Goal: Task Accomplishment & Management: Manage account settings

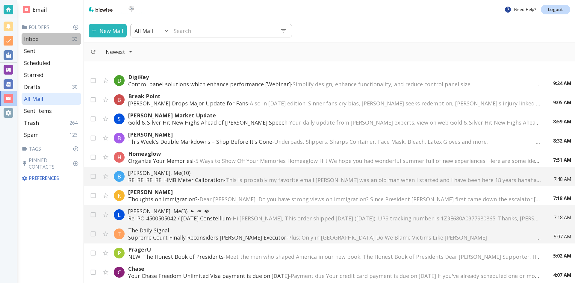
click at [34, 37] on p "Inbox" at bounding box center [31, 38] width 14 height 7
type input "0"
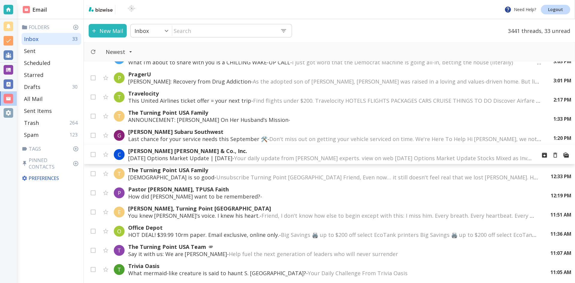
scroll to position [60, 0]
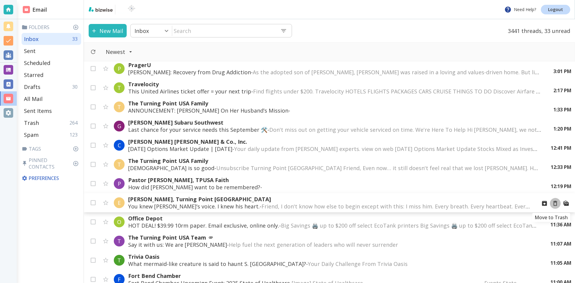
click at [552, 203] on icon "Move to Trash" at bounding box center [555, 203] width 7 height 7
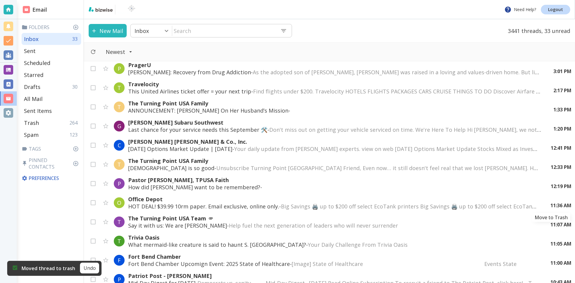
click at [0, 0] on icon "Move to Trash" at bounding box center [0, 0] width 0 height 0
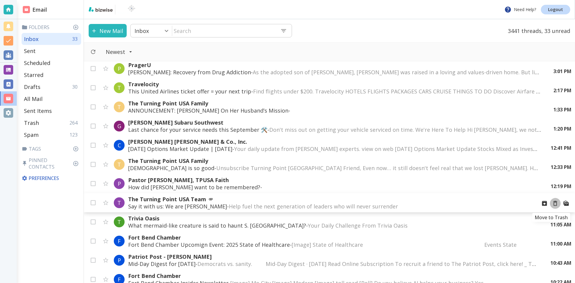
click at [552, 204] on icon "Move to Trash" at bounding box center [555, 203] width 7 height 7
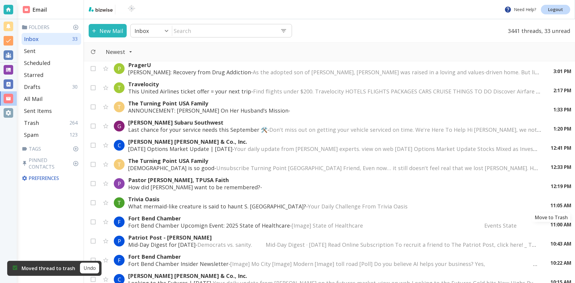
click at [0, 0] on icon "Move to Trash" at bounding box center [0, 0] width 0 height 0
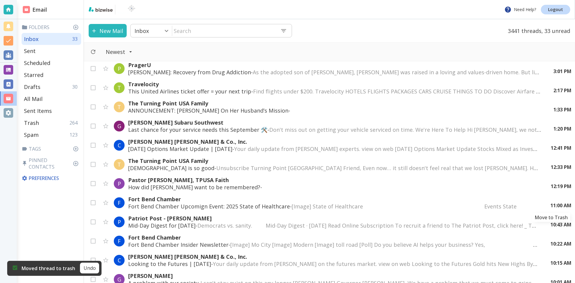
click at [0, 0] on icon "Move to Trash" at bounding box center [0, 0] width 0 height 0
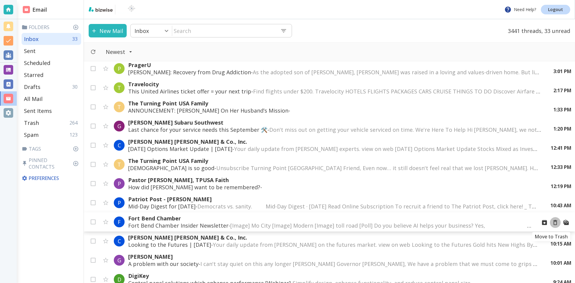
click at [552, 222] on icon "Move to Trash" at bounding box center [555, 222] width 7 height 7
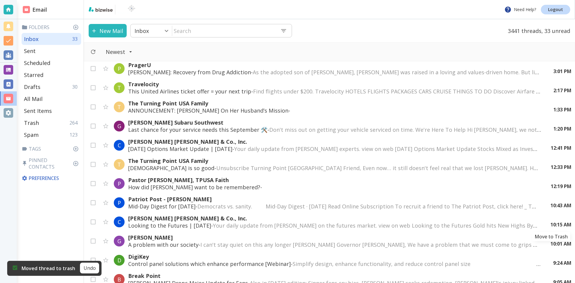
click at [0, 0] on icon "Move to Trash" at bounding box center [0, 0] width 0 height 0
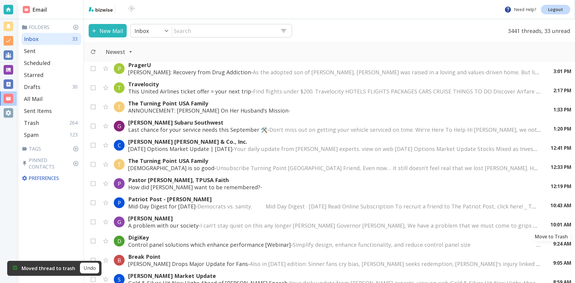
click at [0, 0] on icon "Move to Trash" at bounding box center [0, 0] width 0 height 0
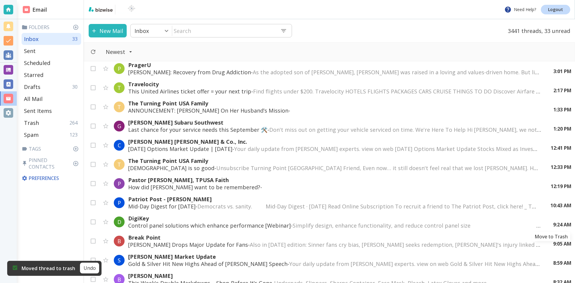
click at [0, 0] on icon "Move to Trash" at bounding box center [0, 0] width 0 height 0
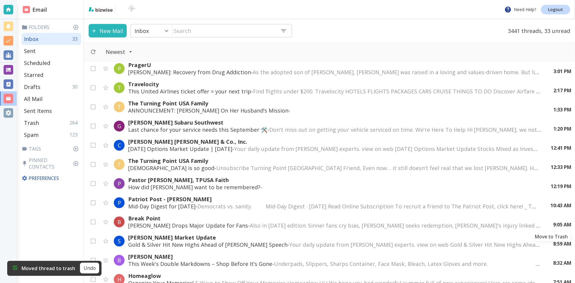
click at [0, 0] on icon "Move to Trash" at bounding box center [0, 0] width 0 height 0
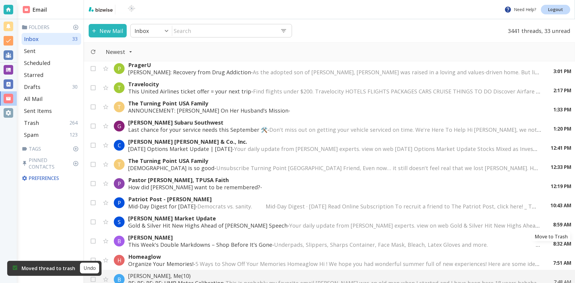
click at [0, 0] on icon "Move to Trash" at bounding box center [0, 0] width 0 height 0
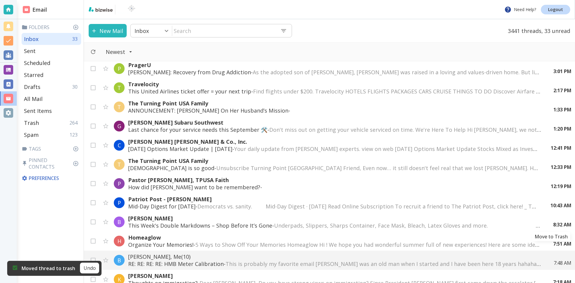
click at [0, 0] on icon "Move to Trash" at bounding box center [0, 0] width 0 height 0
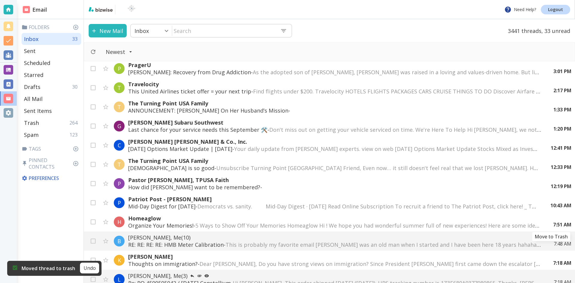
click at [0, 0] on icon "Move to Trash" at bounding box center [0, 0] width 0 height 0
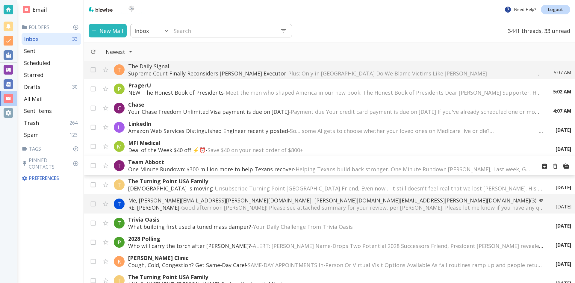
scroll to position [240, 0]
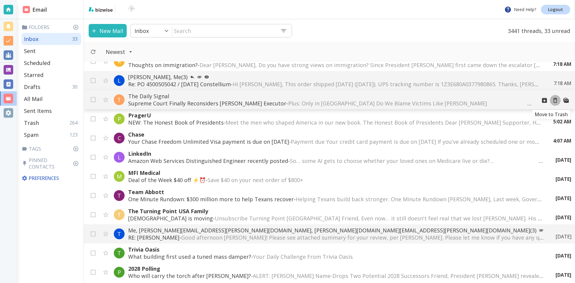
click at [552, 100] on icon "Move to Trash" at bounding box center [555, 100] width 7 height 7
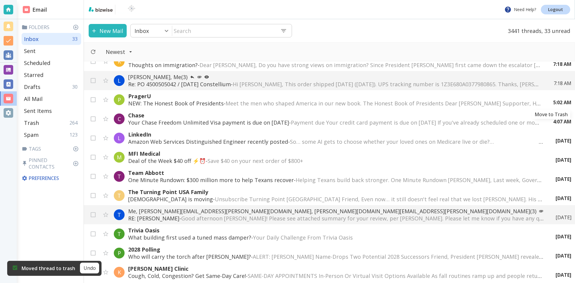
click at [0, 0] on icon "Move to Trash" at bounding box center [0, 0] width 0 height 0
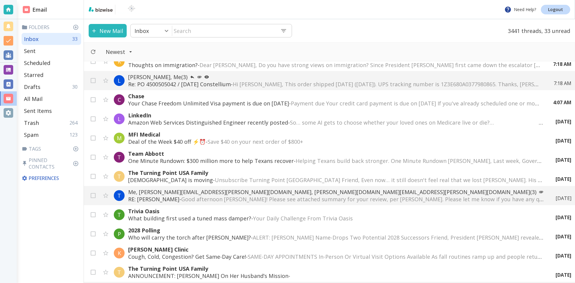
click at [428, 102] on span "Payment due Your credit card payment is due on Oct 3, 2025 If you've already sc…" at bounding box center [550, 103] width 519 height 7
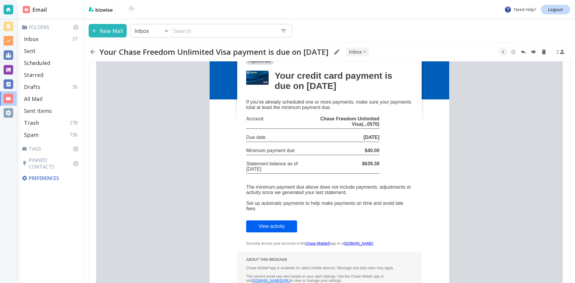
scroll to position [120, 0]
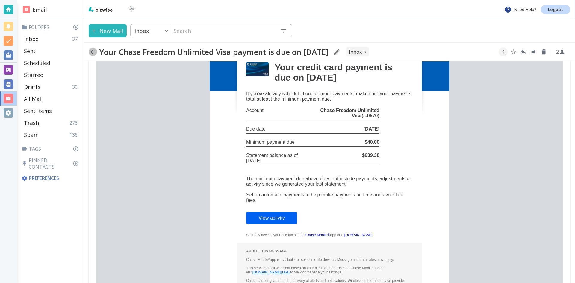
click at [92, 50] on icon "button" at bounding box center [92, 51] width 5 height 5
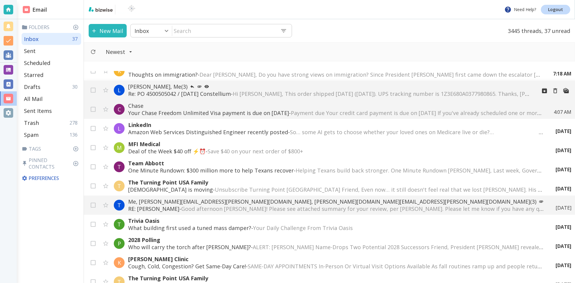
scroll to position [210, 0]
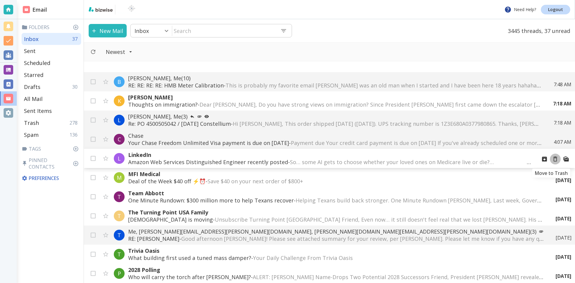
click at [552, 159] on icon "Move to Trash" at bounding box center [555, 159] width 7 height 7
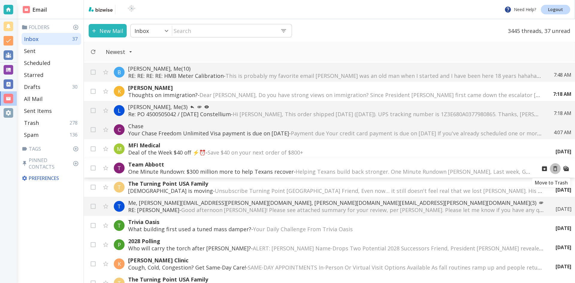
click at [552, 169] on icon "Move to Trash" at bounding box center [555, 168] width 7 height 7
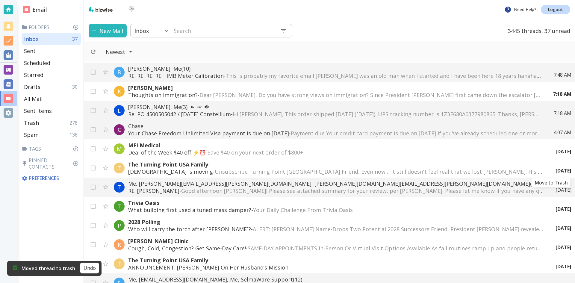
click at [0, 0] on icon "Move to Trash" at bounding box center [0, 0] width 0 height 0
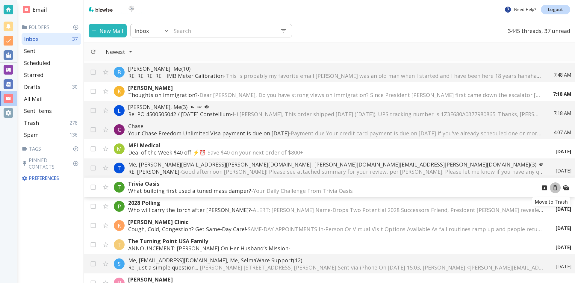
click at [552, 188] on icon "Move to Trash" at bounding box center [555, 187] width 7 height 7
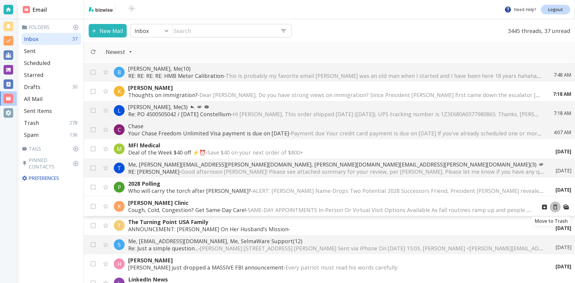
click at [552, 206] on icon "Move to Trash" at bounding box center [555, 207] width 7 height 7
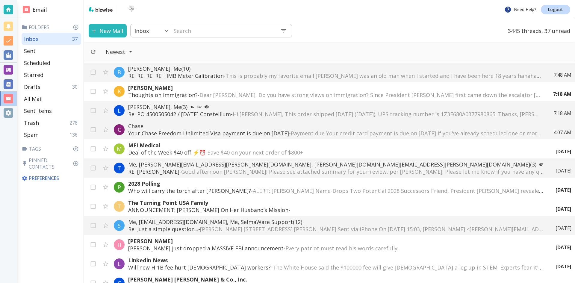
click at [551, 206] on div "Sep 22" at bounding box center [561, 209] width 21 height 7
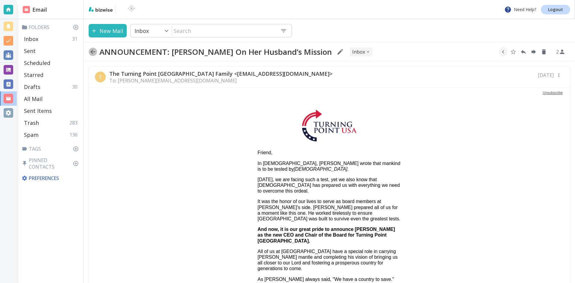
click at [92, 51] on icon "button" at bounding box center [92, 51] width 7 height 7
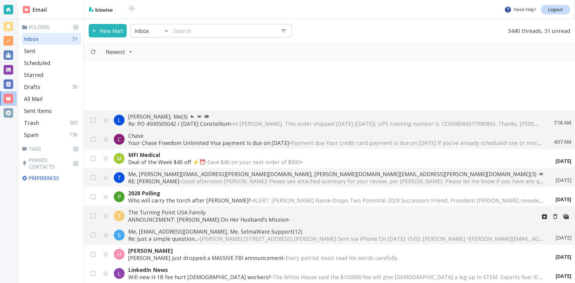
scroll to position [270, 0]
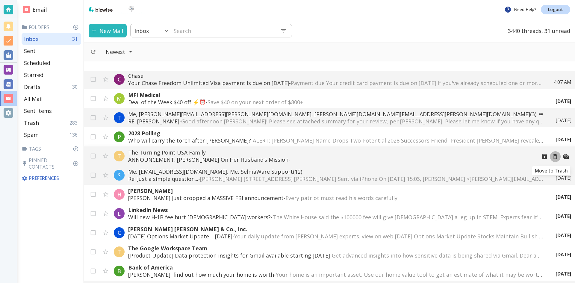
click at [552, 157] on icon "Move to Trash" at bounding box center [555, 156] width 7 height 7
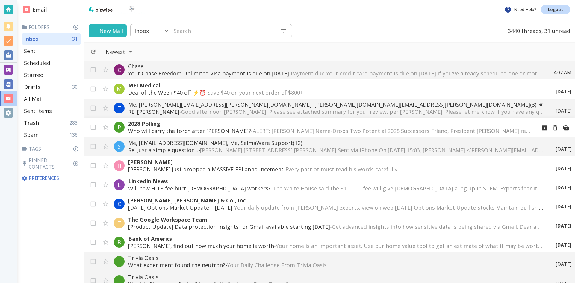
click at [255, 127] on p "2028 Polling" at bounding box center [330, 123] width 404 height 7
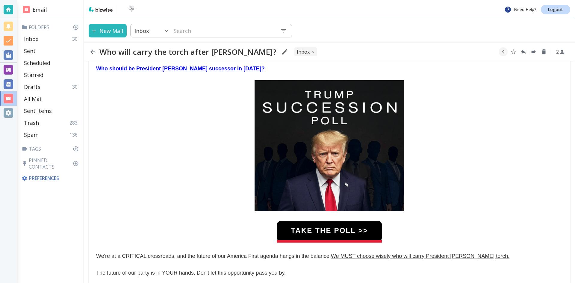
scroll to position [120, 0]
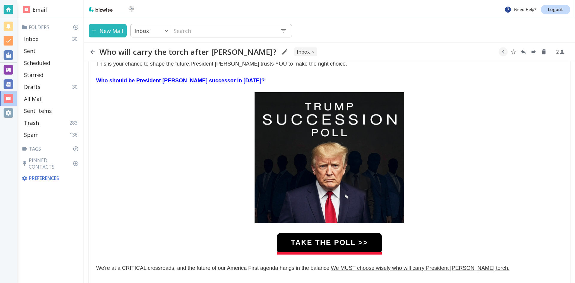
click at [336, 240] on link "TAKE THE POLL >>" at bounding box center [329, 242] width 105 height 19
click at [92, 51] on icon "button" at bounding box center [92, 51] width 7 height 7
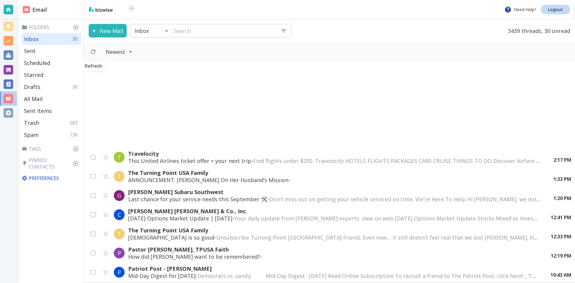
scroll to position [270, 0]
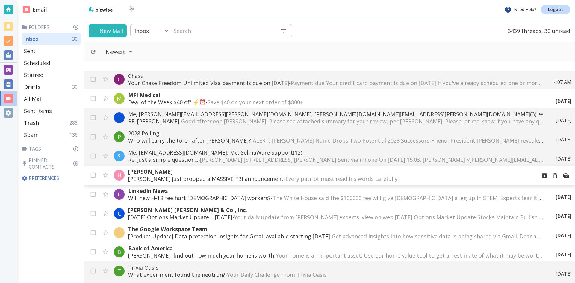
click at [241, 177] on p "Kash Patel just dropped a MASSIVE FBI announcement - Every patriot must read hi…" at bounding box center [330, 178] width 404 height 7
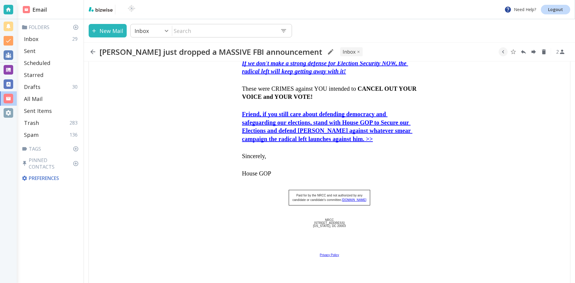
scroll to position [314, 0]
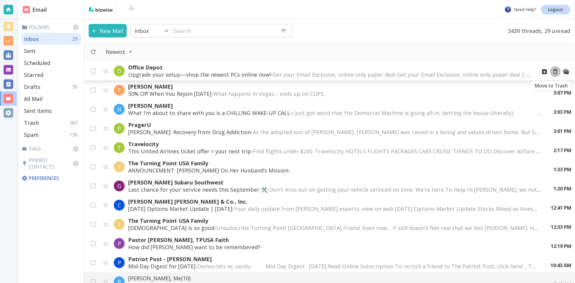
click at [552, 71] on icon "Move to Trash" at bounding box center [555, 71] width 7 height 7
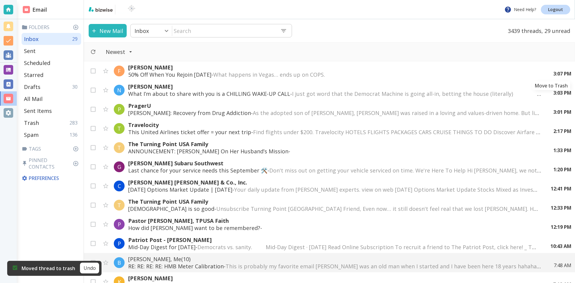
click at [0, 0] on icon "Move to Trash" at bounding box center [0, 0] width 0 height 0
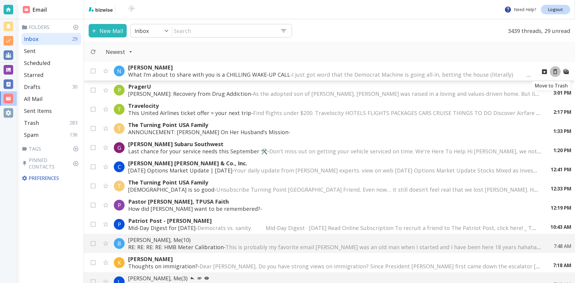
click at [552, 72] on icon "Move to Trash" at bounding box center [555, 71] width 7 height 7
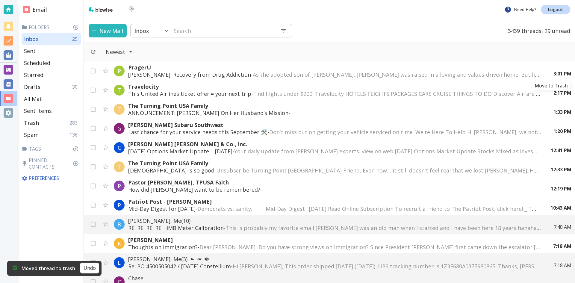
click at [0, 0] on icon "Move to Trash" at bounding box center [0, 0] width 0 height 0
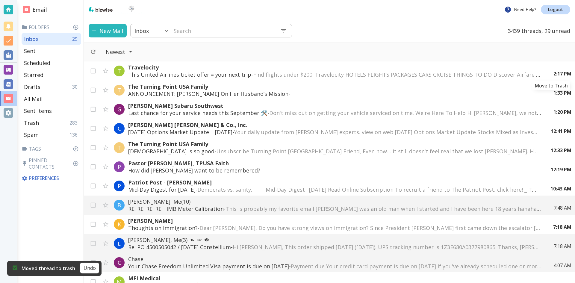
click at [0, 0] on icon "Move to Trash" at bounding box center [0, 0] width 0 height 0
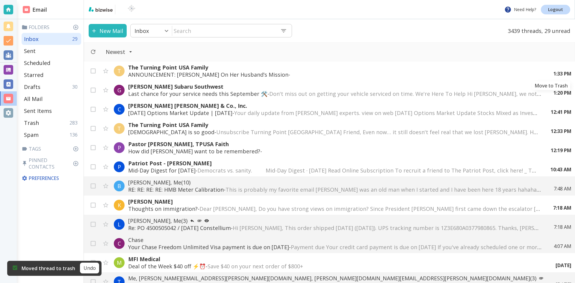
click at [0, 0] on icon "Move to Trash" at bounding box center [0, 0] width 0 height 0
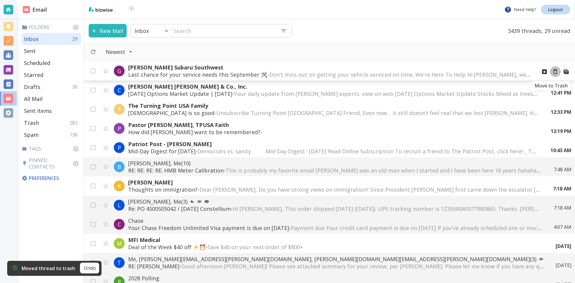
click at [552, 73] on icon "Move to Trash" at bounding box center [555, 71] width 7 height 7
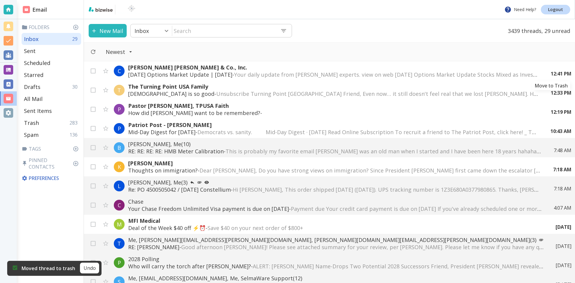
click at [0, 0] on icon "Move to Trash" at bounding box center [0, 0] width 0 height 0
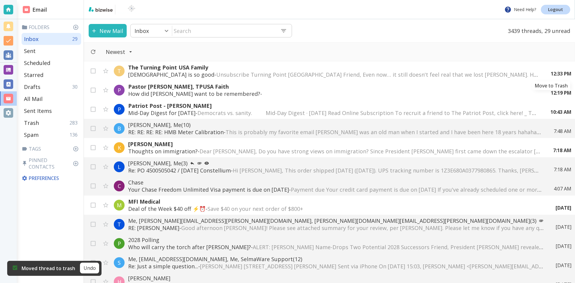
click at [0, 0] on icon "Move to Trash" at bounding box center [0, 0] width 0 height 0
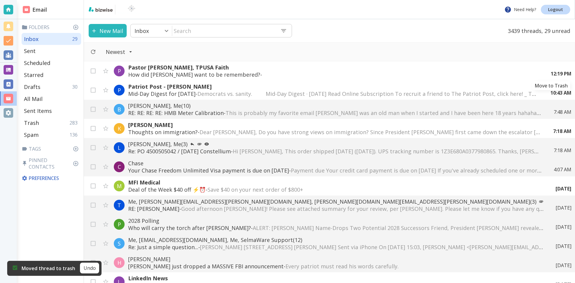
click at [0, 0] on icon "Move to Trash" at bounding box center [0, 0] width 0 height 0
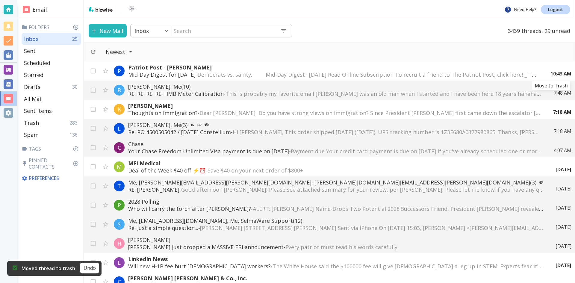
click at [0, 0] on icon "Move to Trash" at bounding box center [0, 0] width 0 height 0
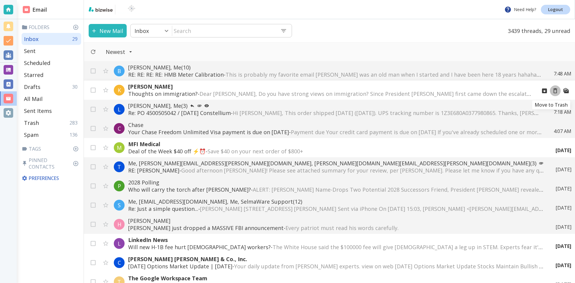
click at [552, 90] on icon "Move to Trash" at bounding box center [555, 90] width 7 height 7
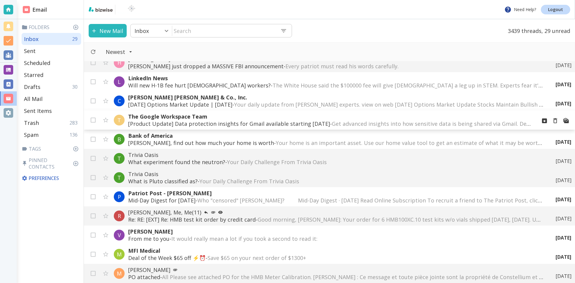
scroll to position [120, 0]
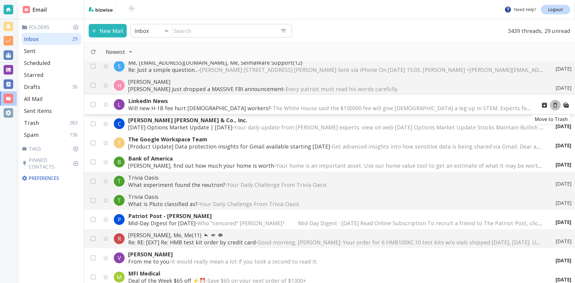
click at [553, 104] on icon "Move to Trash" at bounding box center [555, 105] width 4 height 5
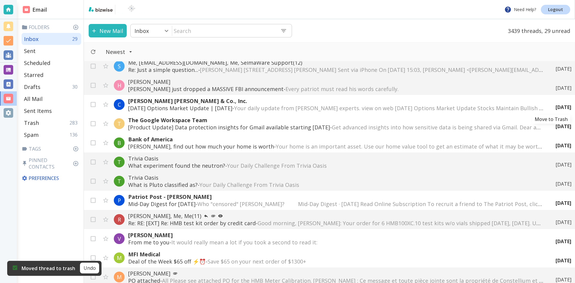
click at [0, 0] on icon "Move to Trash" at bounding box center [0, 0] width 0 height 0
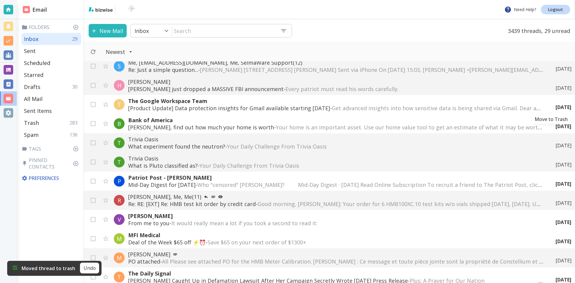
click at [0, 0] on icon "Move to Trash" at bounding box center [0, 0] width 0 height 0
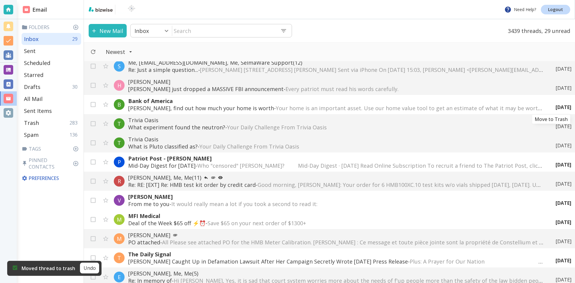
click at [0, 0] on icon "Move to Trash" at bounding box center [0, 0] width 0 height 0
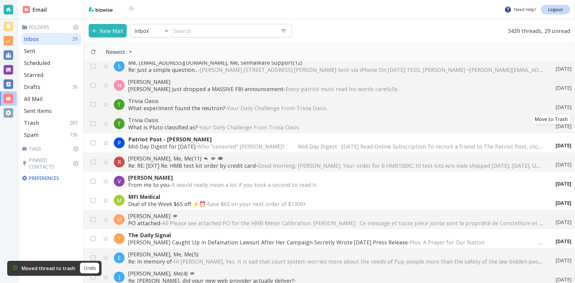
click at [0, 0] on icon "Move to Trash" at bounding box center [0, 0] width 0 height 0
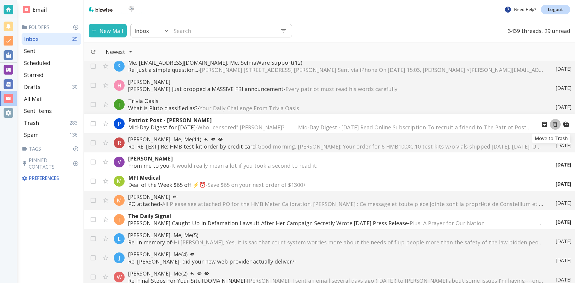
click at [552, 124] on icon "Move to Trash" at bounding box center [555, 124] width 7 height 7
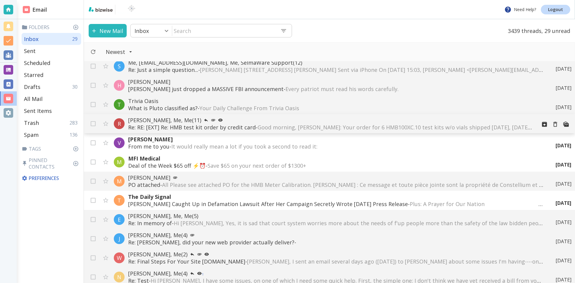
click at [198, 123] on p "Rui Lin, Me, Me (11)" at bounding box center [330, 119] width 404 height 7
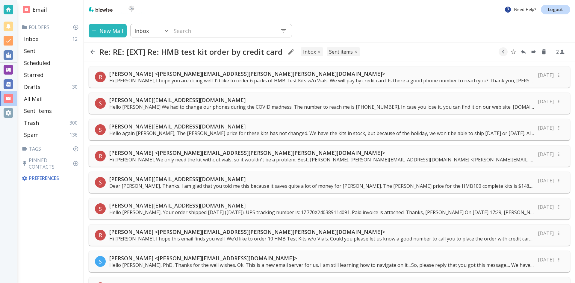
click at [233, 236] on p "Hi Sam, I hope this email finds you well. We'd like to order 10 HMB Test Kits w…" at bounding box center [321, 238] width 425 height 7
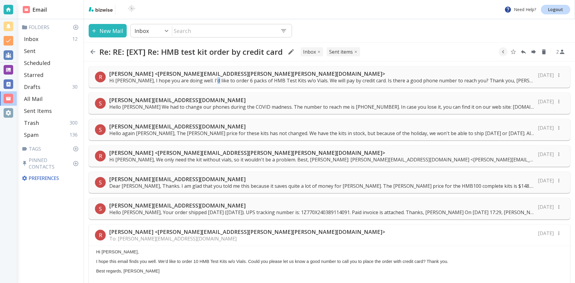
click at [209, 78] on p "Hi Sam, I hope you are doing well. I'd like to order 6 packs of HMB Test Kits w…" at bounding box center [321, 80] width 425 height 7
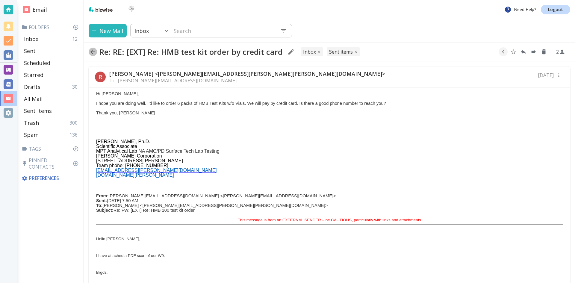
click at [92, 51] on icon "button" at bounding box center [92, 51] width 5 height 5
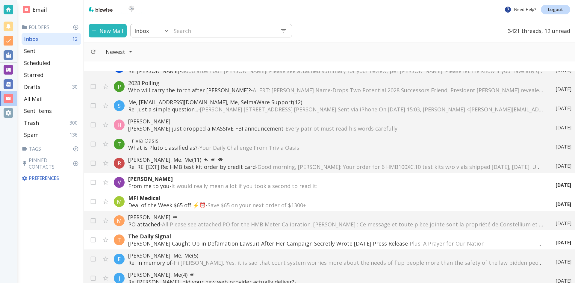
scroll to position [120, 0]
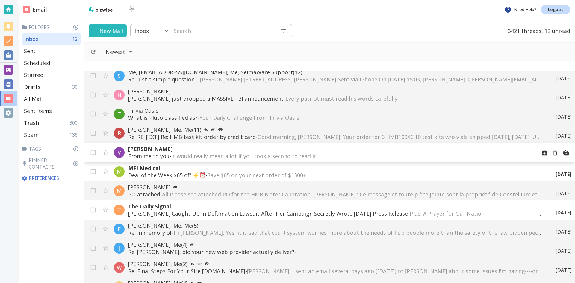
click at [232, 154] on span "It would really mean a lot if you took a second to read it: ‌ ‌ ‌ ‌ ‌ ‌ ‌ ‌ ‌ ‌…" at bounding box center [297, 155] width 252 height 7
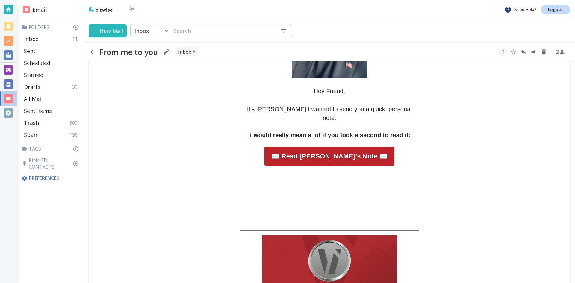
scroll to position [150, 0]
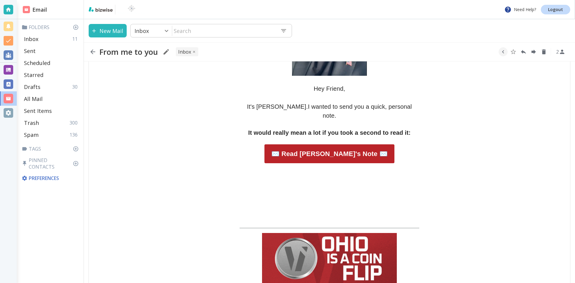
click at [339, 150] on span "✉️ Read Vivek's Note ✉️" at bounding box center [329, 153] width 116 height 7
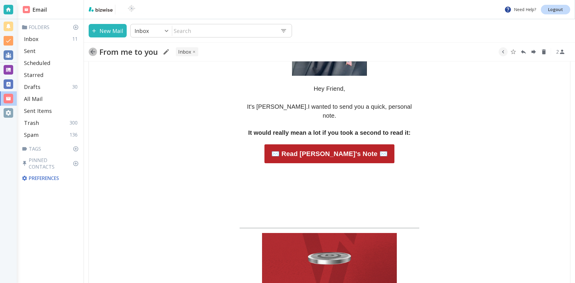
click at [93, 51] on icon "button" at bounding box center [92, 51] width 7 height 7
